Goal: Task Accomplishment & Management: Manage account settings

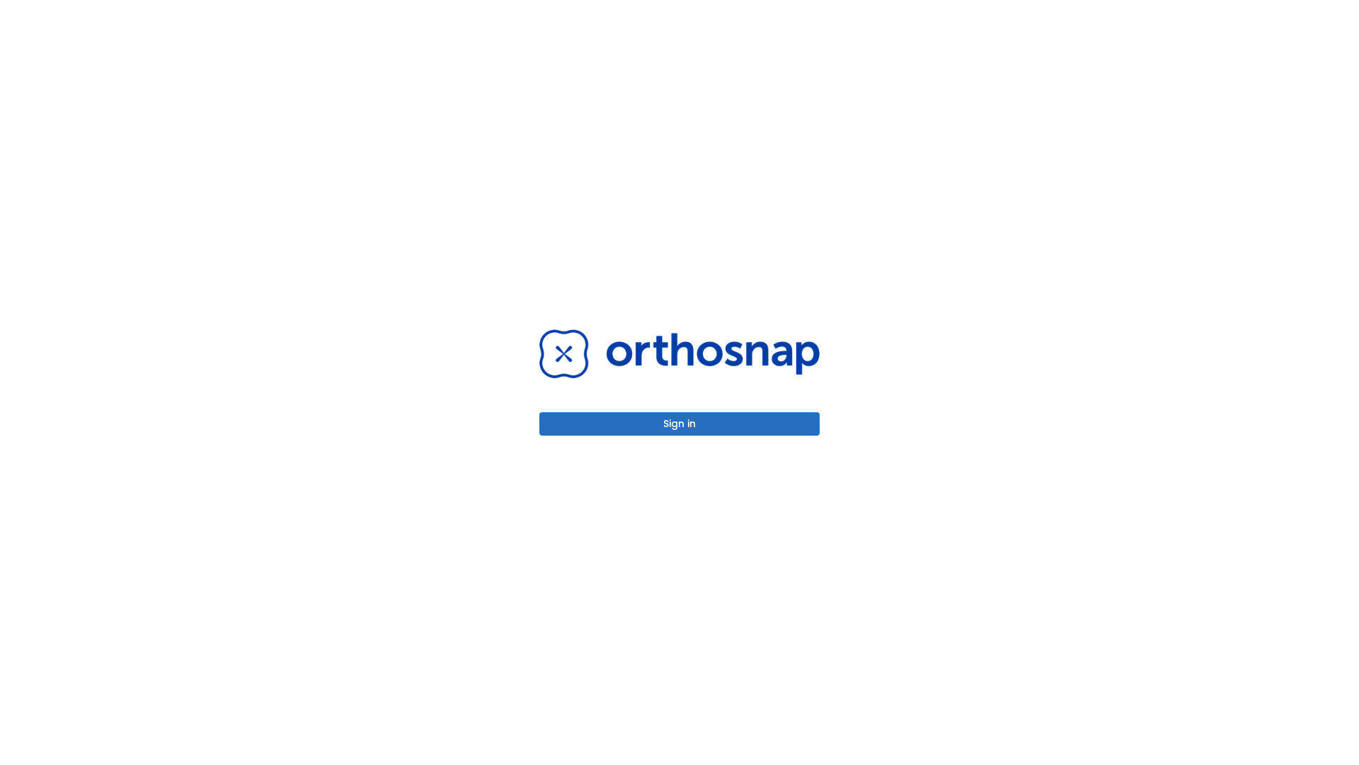
click at [680, 423] on button "Sign in" at bounding box center [679, 423] width 280 height 23
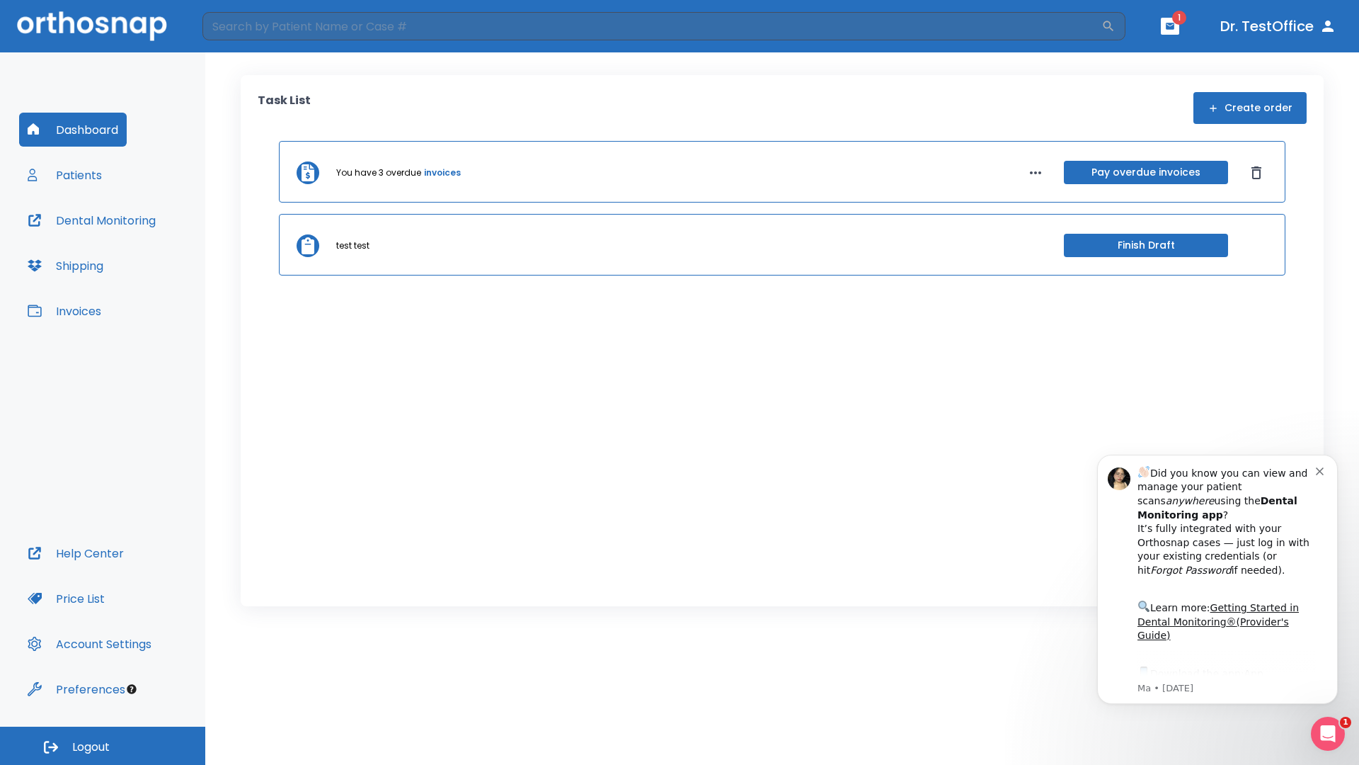
click at [103, 745] on span "Logout" at bounding box center [91, 747] width 38 height 16
